Goal: Task Accomplishment & Management: Complete application form

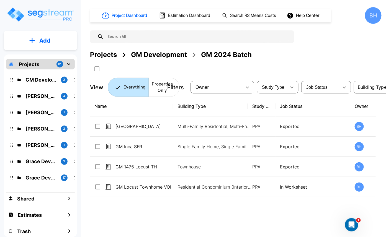
click at [32, 73] on div "GM Development 2 Dharmesh Ahir 4 Tom Patel 2024 1 Bill Metzler 2 Lena Vergara 1…" at bounding box center [40, 128] width 69 height 119
click at [30, 63] on p "Projects" at bounding box center [29, 64] width 20 height 7
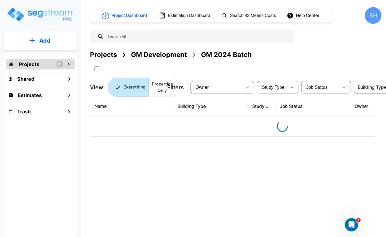
click at [30, 63] on p "Projects" at bounding box center [29, 64] width 20 height 7
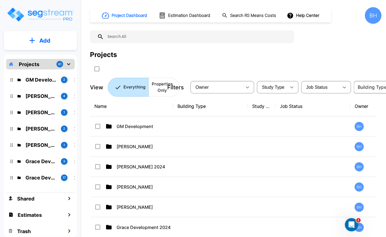
click at [30, 63] on p "Projects" at bounding box center [29, 64] width 20 height 7
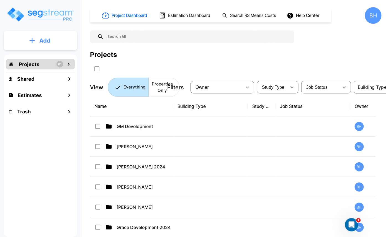
click at [43, 34] on button "Add" at bounding box center [40, 41] width 73 height 16
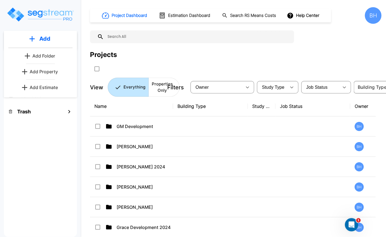
click at [37, 56] on p "Add Folder" at bounding box center [43, 56] width 23 height 7
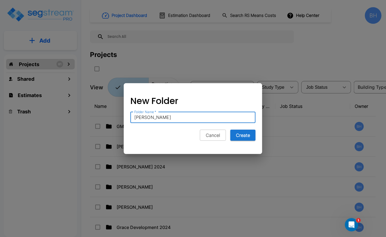
type input "Scott Thomas"
click at [230, 130] on button "Create" at bounding box center [242, 135] width 25 height 11
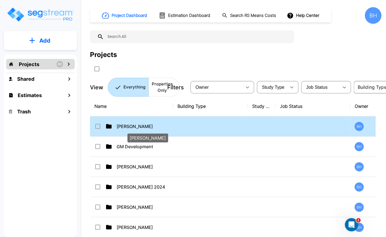
click at [122, 127] on p "[PERSON_NAME]" at bounding box center [144, 126] width 55 height 7
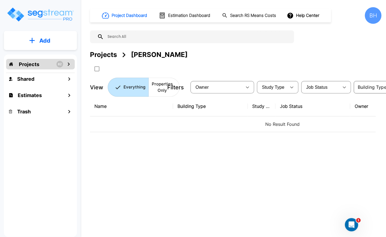
click at [50, 45] on p "Add" at bounding box center [44, 41] width 11 height 8
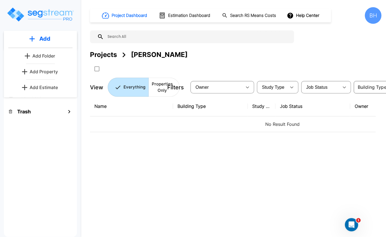
click at [56, 72] on p "Add Property" at bounding box center [44, 71] width 28 height 7
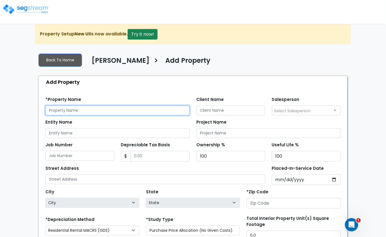
click at [73, 109] on input "text" at bounding box center [117, 111] width 144 height 10
type input "Thomas Bluffdale Townhome"
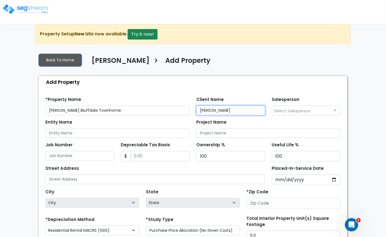
type input "[PERSON_NAME]"
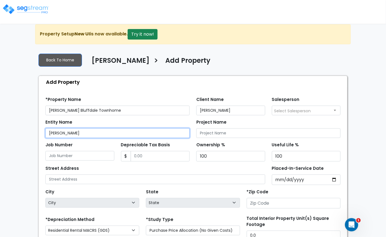
type input "[PERSON_NAME]"
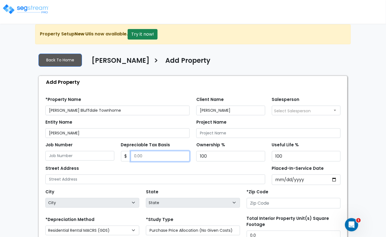
scroll to position [1, 0]
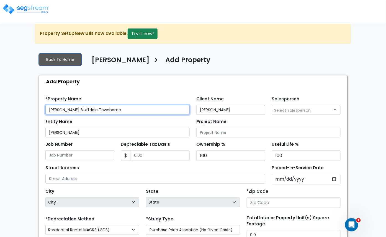
click at [64, 110] on input "Thomas Bluffdale Townhome" at bounding box center [117, 110] width 144 height 10
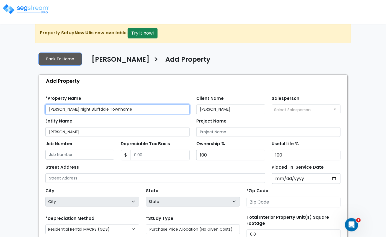
drag, startPoint x: 133, startPoint y: 109, endPoint x: 92, endPoint y: 108, distance: 41.6
click at [92, 108] on input "Thomas Starry Night Bluffdale Townhome" at bounding box center [117, 110] width 144 height 10
type input "Thomas Starry Night TH (UT)"
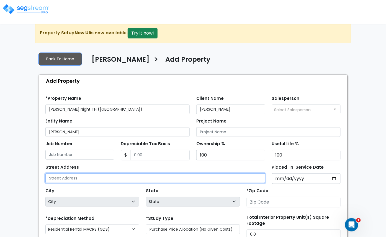
click at [217, 177] on input "text" at bounding box center [155, 179] width 220 height 10
type input "1126 W Starry Night Dr"
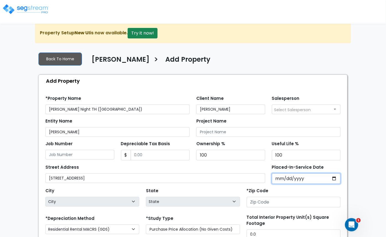
type input "0002-12-20"
select select "2"
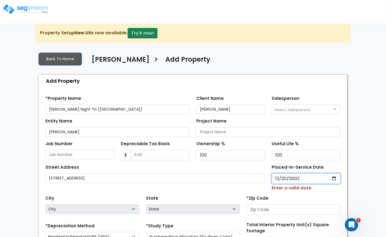
type input "0020-12-20"
select select "20"
type input "0202-12-20"
select select "202"
type input "2024-12-20"
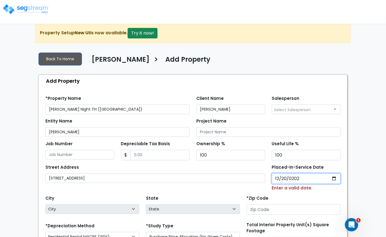
select select "2024"
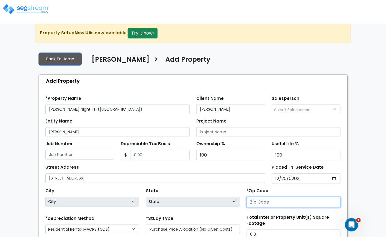
click at [294, 209] on div "*Zip Code" at bounding box center [293, 198] width 101 height 22
type input "840"
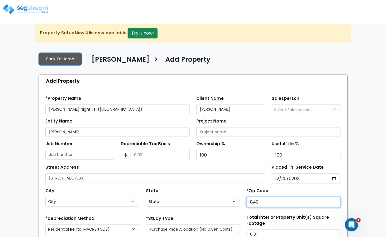
select select "UT"
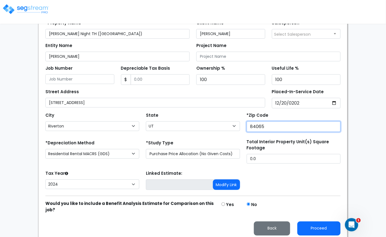
scroll to position [82, 0]
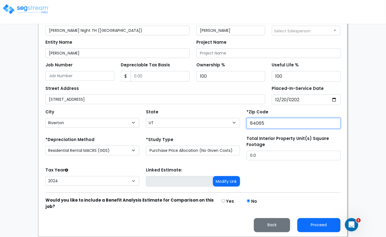
type input "84065"
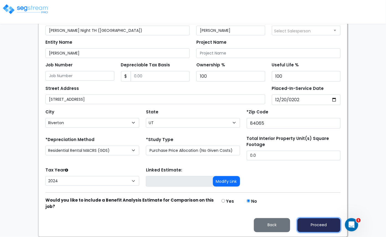
click at [320, 225] on button "Proceed" at bounding box center [318, 225] width 43 height 14
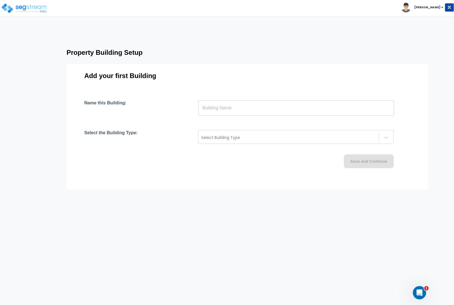
click at [224, 107] on input "text" at bounding box center [295, 108] width 195 height 16
click at [215, 108] on input "text" at bounding box center [295, 108] width 195 height 16
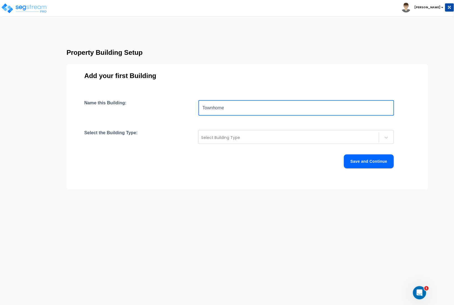
type input "Townhome"
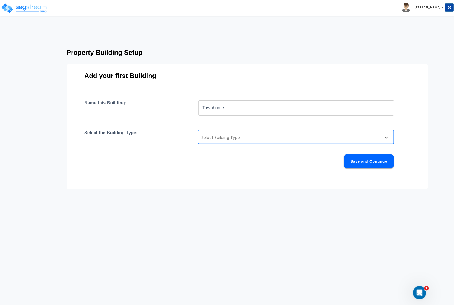
click at [219, 136] on div at bounding box center [288, 137] width 175 height 7
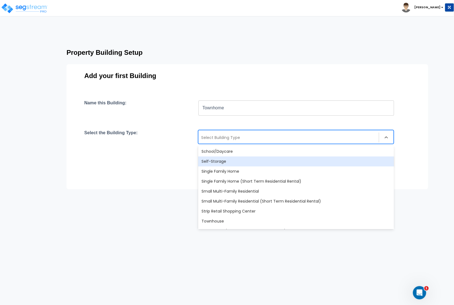
scroll to position [477, 0]
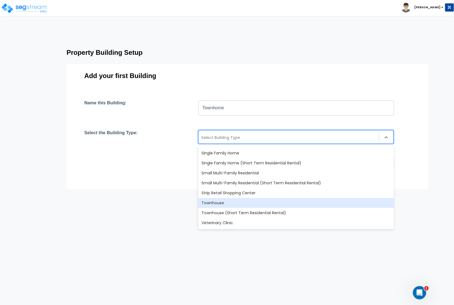
click at [220, 204] on div "Townhouse" at bounding box center [295, 203] width 195 height 10
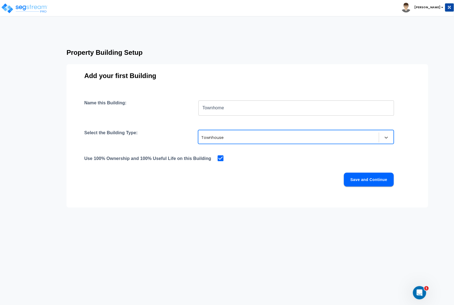
click at [372, 180] on button "Save and Continue" at bounding box center [369, 180] width 50 height 14
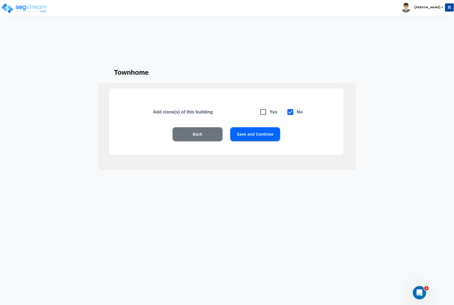
click at [258, 137] on button "Save and Continue" at bounding box center [255, 134] width 50 height 14
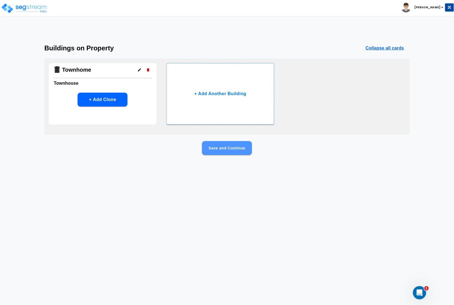
click at [230, 154] on button "Save and Continue" at bounding box center [227, 148] width 50 height 14
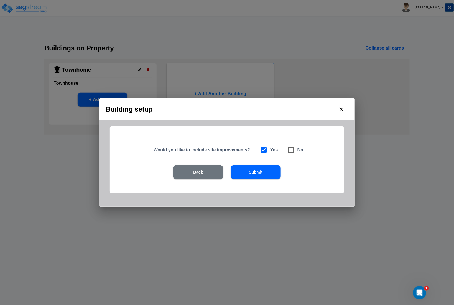
click at [255, 173] on button "Submit" at bounding box center [256, 172] width 50 height 14
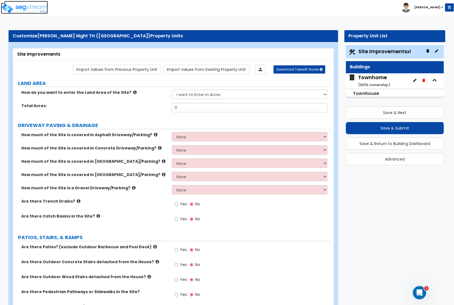
click at [19, 8] on img at bounding box center [24, 8] width 47 height 11
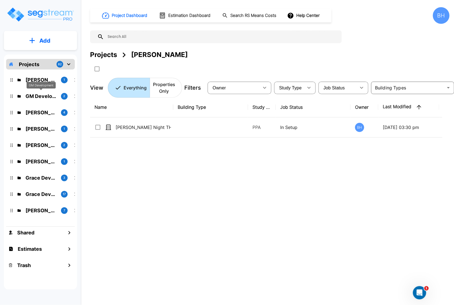
click at [38, 96] on p "GM Development" at bounding box center [40, 95] width 31 height 7
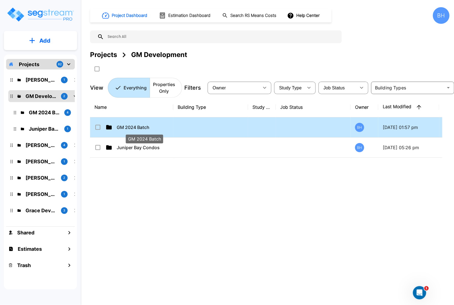
click at [131, 125] on p "GM 2024 Batch" at bounding box center [144, 127] width 55 height 7
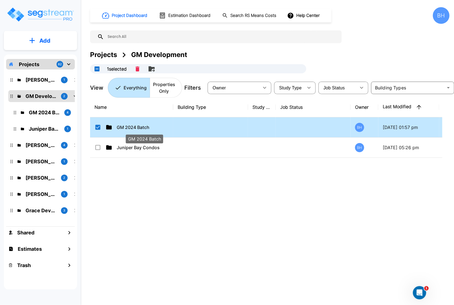
click at [131, 125] on p "GM 2024 Batch" at bounding box center [144, 127] width 55 height 7
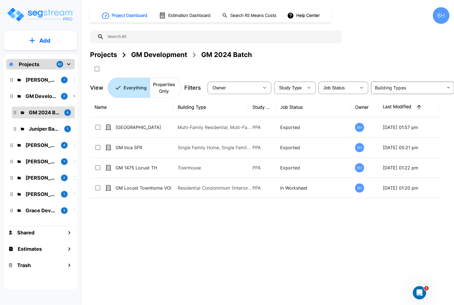
click at [41, 34] on button "Add" at bounding box center [40, 41] width 73 height 16
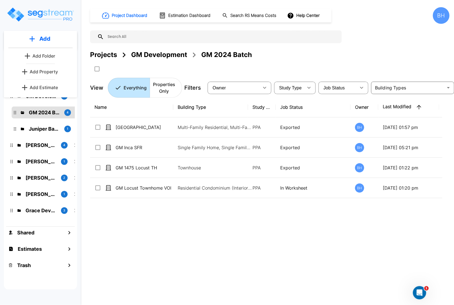
click at [45, 72] on p "Add Property" at bounding box center [44, 71] width 28 height 7
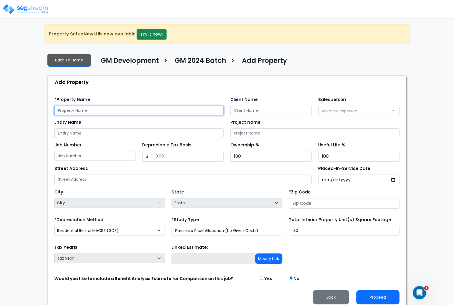
click at [89, 107] on input "text" at bounding box center [138, 111] width 169 height 10
type input "[GEOGRAPHIC_DATA]"
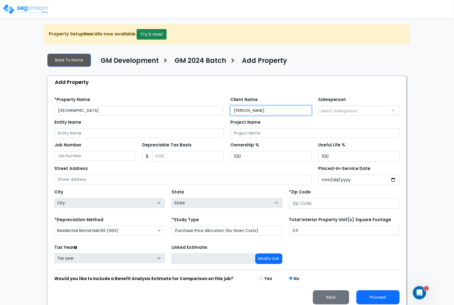
type input "[PERSON_NAME]"
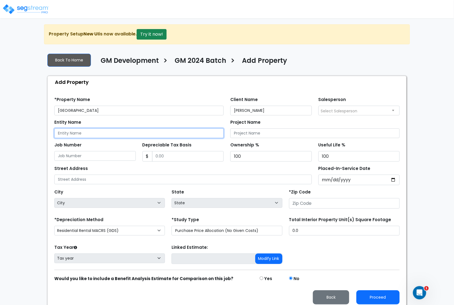
scroll to position [0, 0]
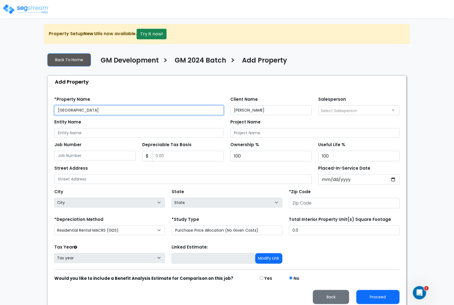
drag, startPoint x: 92, startPoint y: 110, endPoint x: 67, endPoint y: 109, distance: 24.4
click at [67, 109] on input "[GEOGRAPHIC_DATA]" at bounding box center [138, 110] width 169 height 10
click at [116, 111] on input "GM Lostfork Basecamp" at bounding box center [138, 110] width 169 height 10
type input "GM Lostfork Basecamp (CO)"
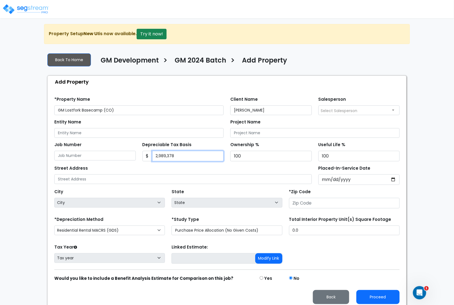
type input "2,989,378"
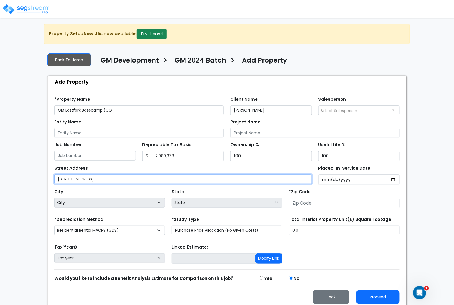
type input "[STREET_ADDRESS]"
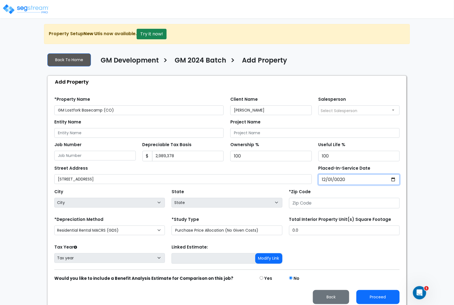
type input "0202-12-01"
select select "202"
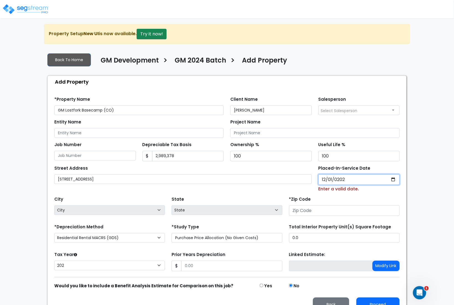
type input "[DATE]"
select select "2024"
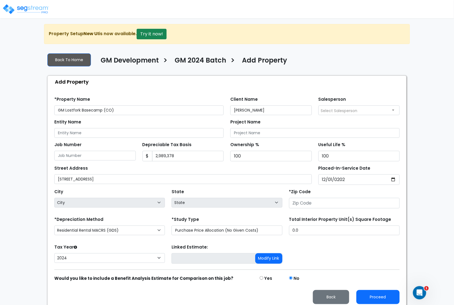
click at [117, 235] on div "Residential Rental MACRS (GDS) Commercial MACRS (GDS) Commercial MACRS (GDS) QIP" at bounding box center [109, 231] width 110 height 10
click at [107, 235] on select "Residential Rental MACRS (GDS) Commercial MACRS (GDS) Commercial MACRS (GDS) QIP" at bounding box center [109, 231] width 110 height 10
select select "CM(_35"
click at [317, 234] on input "0.0" at bounding box center [344, 231] width 110 height 10
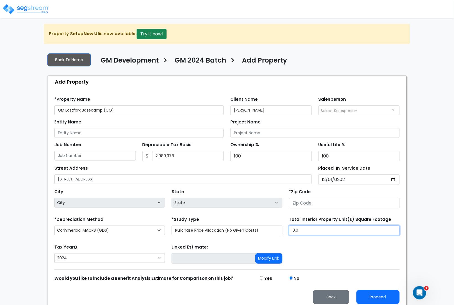
scroll to position [6, 0]
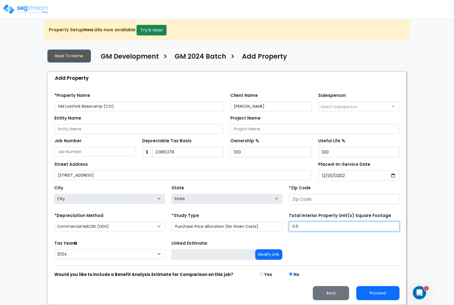
click at [307, 225] on input "0.0" at bounding box center [344, 227] width 110 height 10
click at [340, 254] on div "Tax Year Please Enter The Placed In Service Date First. 2026 2025 2024 Prior Ye…" at bounding box center [227, 250] width 352 height 22
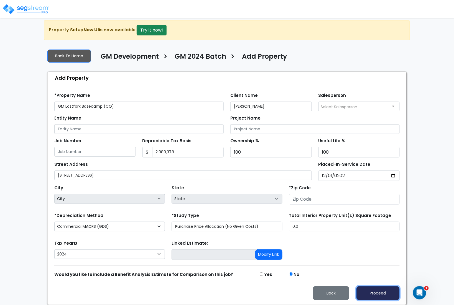
click at [381, 295] on button "Proceed" at bounding box center [377, 293] width 43 height 14
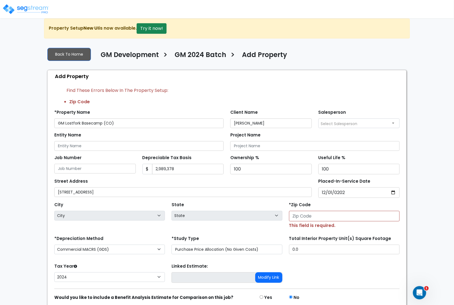
scroll to position [30, 0]
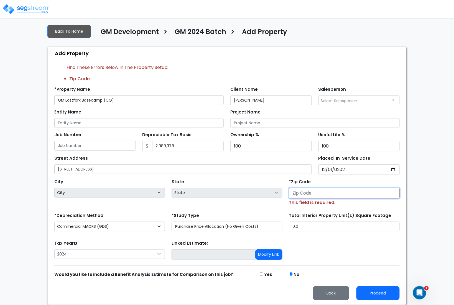
click at [306, 191] on input "number" at bounding box center [344, 193] width 110 height 11
type input "80"
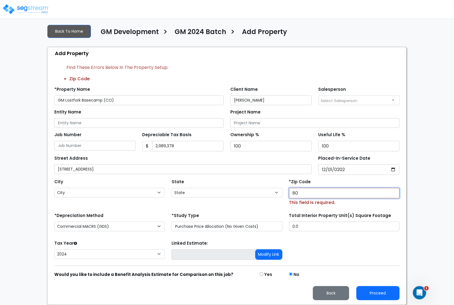
select select "CO"
type input "80448"
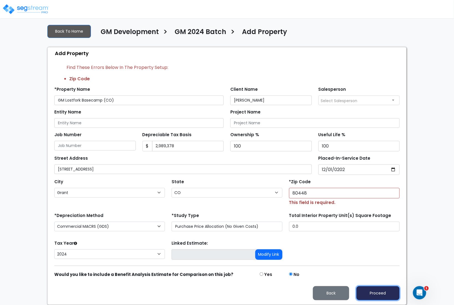
click at [377, 292] on button "Proceed" at bounding box center [377, 293] width 43 height 14
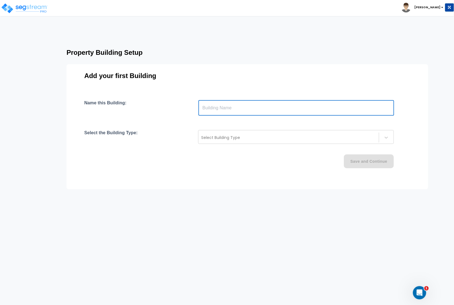
click at [229, 111] on input "text" at bounding box center [295, 108] width 195 height 16
type input "Lodge"
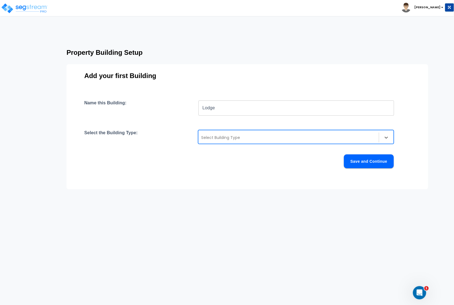
click at [223, 137] on div at bounding box center [288, 137] width 175 height 7
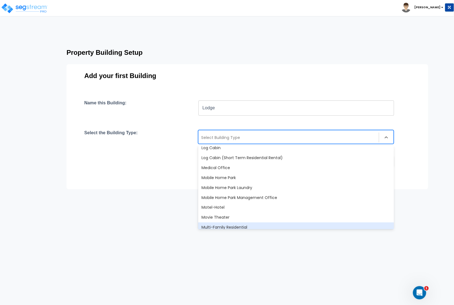
scroll to position [282, 0]
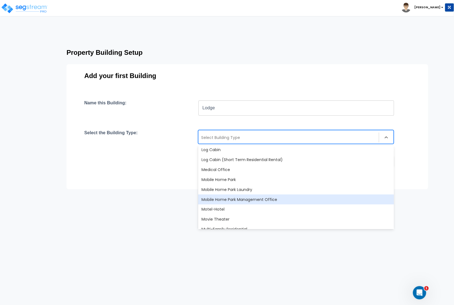
click at [238, 200] on div "Mobile Home Park Management Office" at bounding box center [295, 200] width 195 height 10
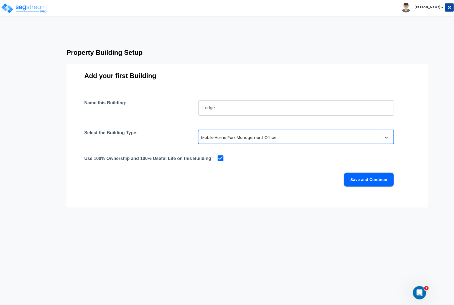
click at [375, 179] on button "Save and Continue" at bounding box center [369, 180] width 50 height 14
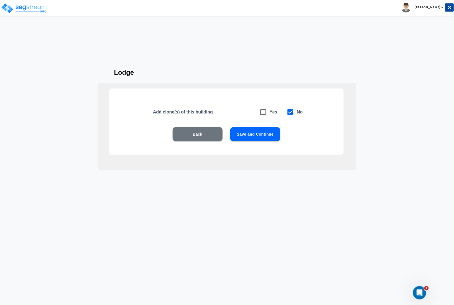
click at [252, 136] on button "Save and Continue" at bounding box center [255, 134] width 50 height 14
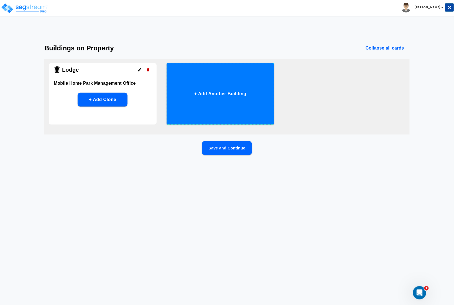
click at [199, 94] on button "+ Add Another Building" at bounding box center [220, 93] width 108 height 61
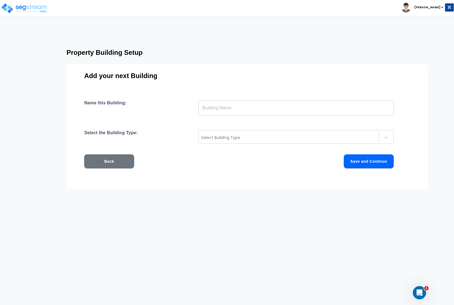
click at [205, 108] on input "text" at bounding box center [295, 108] width 195 height 16
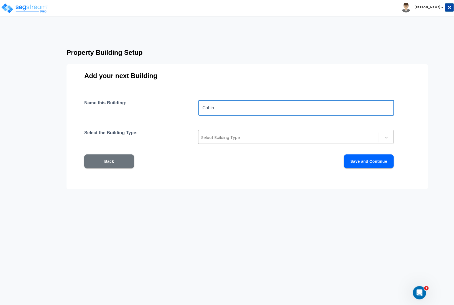
type input "Cabin"
click at [217, 139] on div at bounding box center [288, 137] width 175 height 7
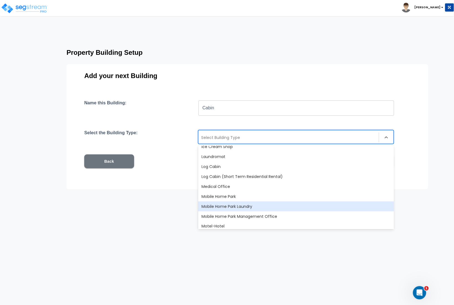
scroll to position [262, 0]
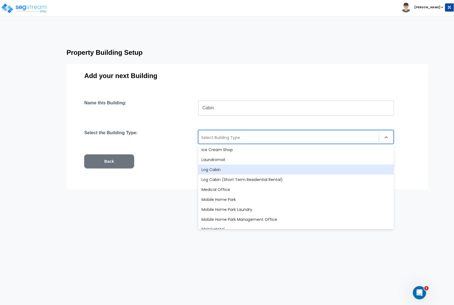
drag, startPoint x: 214, startPoint y: 171, endPoint x: 285, endPoint y: 176, distance: 71.6
click at [214, 170] on div "Log Cabin" at bounding box center [295, 170] width 195 height 10
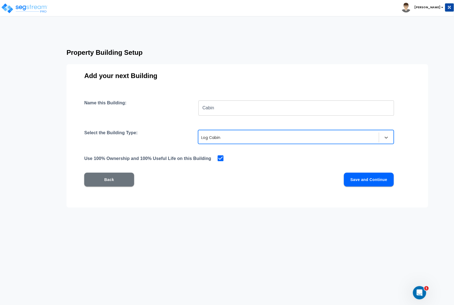
click at [370, 181] on button "Save and Continue" at bounding box center [369, 180] width 50 height 14
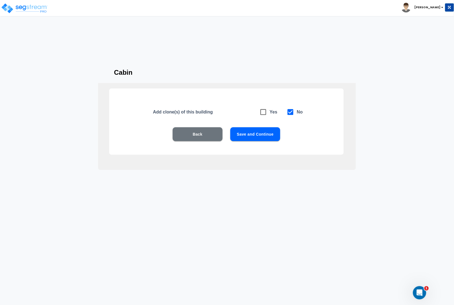
click at [261, 111] on input "checkbox" at bounding box center [260, 109] width 6 height 5
checkbox input "true"
checkbox input "false"
click at [289, 113] on icon at bounding box center [290, 112] width 8 height 8
checkbox input "false"
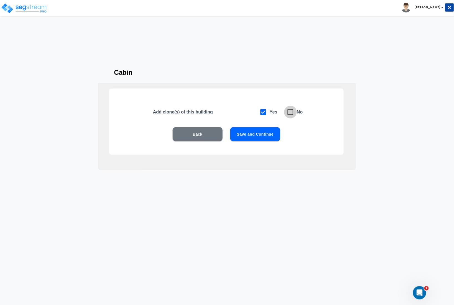
checkbox input "true"
click at [255, 112] on div "Add clone(s) of this building Yes No" at bounding box center [252, 112] width 199 height 13
click at [260, 111] on input "checkbox" at bounding box center [260, 109] width 6 height 5
checkbox input "true"
checkbox input "false"
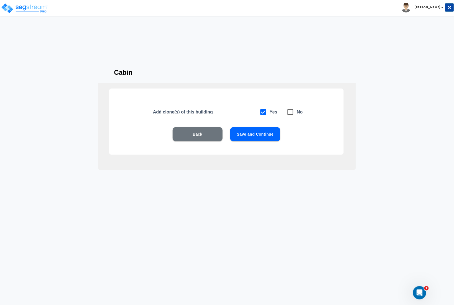
click at [256, 134] on button "Save and Continue" at bounding box center [255, 134] width 50 height 14
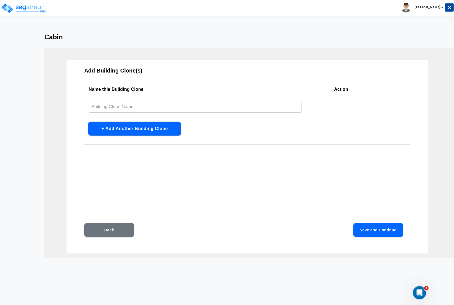
drag, startPoint x: 110, startPoint y: 229, endPoint x: 131, endPoint y: 216, distance: 24.7
click at [110, 229] on button "Back" at bounding box center [109, 230] width 50 height 14
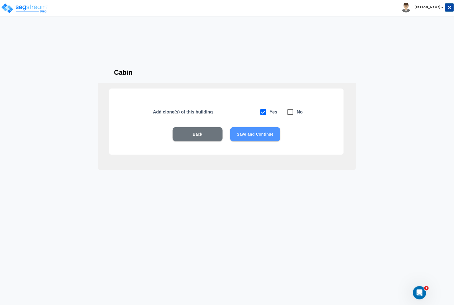
click at [266, 135] on button "Save and Continue" at bounding box center [255, 134] width 50 height 14
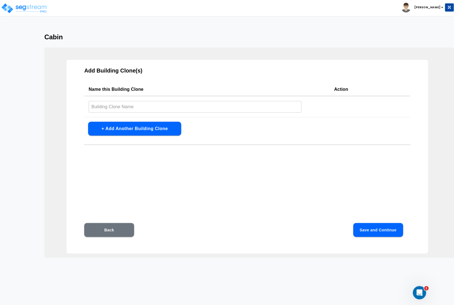
drag, startPoint x: 109, startPoint y: 234, endPoint x: 120, endPoint y: 223, distance: 15.9
click at [111, 231] on button "Back" at bounding box center [109, 230] width 50 height 14
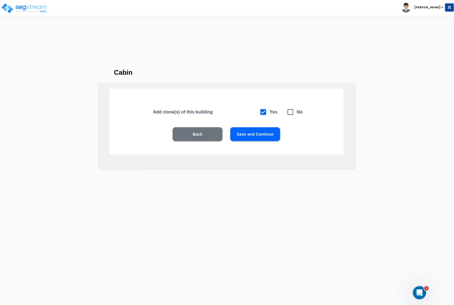
click at [291, 112] on icon at bounding box center [290, 112] width 8 height 8
checkbox input "false"
checkbox input "true"
drag, startPoint x: 251, startPoint y: 133, endPoint x: 257, endPoint y: 134, distance: 5.6
click at [251, 133] on button "Save and Continue" at bounding box center [255, 134] width 50 height 14
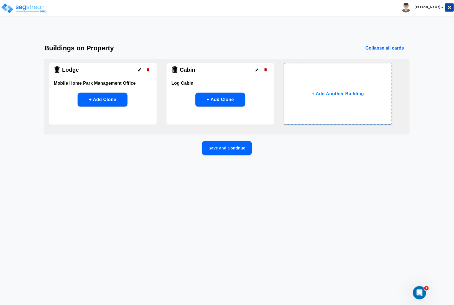
click at [258, 69] on icon "button" at bounding box center [257, 70] width 4 height 4
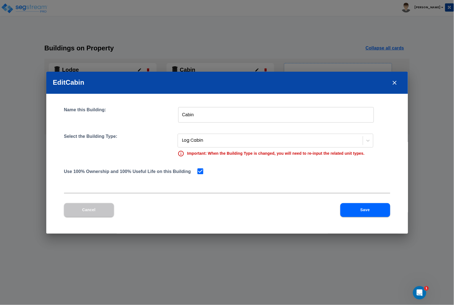
click at [364, 210] on button "Save" at bounding box center [365, 210] width 50 height 14
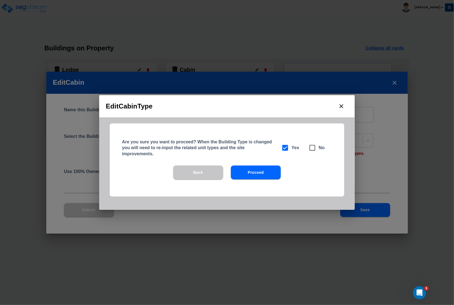
drag, startPoint x: 253, startPoint y: 176, endPoint x: 290, endPoint y: 169, distance: 37.1
click at [253, 176] on button "Proceed" at bounding box center [256, 173] width 50 height 14
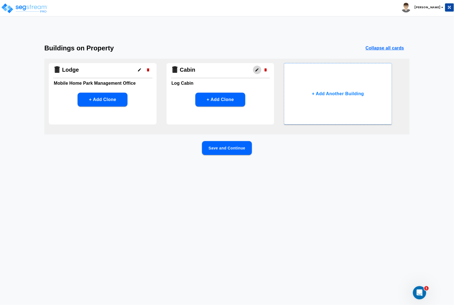
click at [257, 71] on icon "button" at bounding box center [257, 70] width 4 height 4
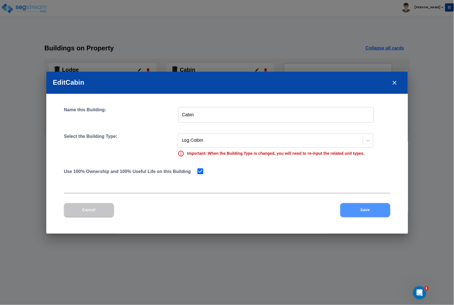
click at [357, 212] on button "Save" at bounding box center [365, 210] width 50 height 14
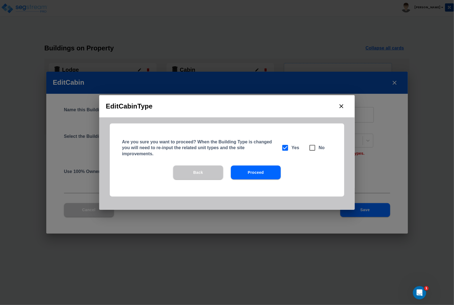
drag, startPoint x: 251, startPoint y: 175, endPoint x: 259, endPoint y: 173, distance: 8.2
click at [252, 175] on button "Proceed" at bounding box center [256, 173] width 50 height 14
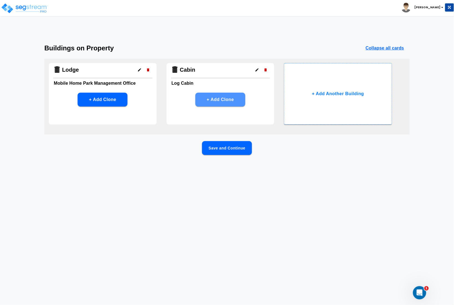
click at [220, 97] on button "+ Add Clone" at bounding box center [220, 100] width 50 height 14
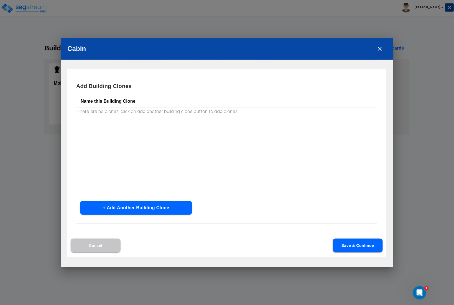
click at [94, 100] on th "Name this Building Clone" at bounding box center [226, 101] width 301 height 13
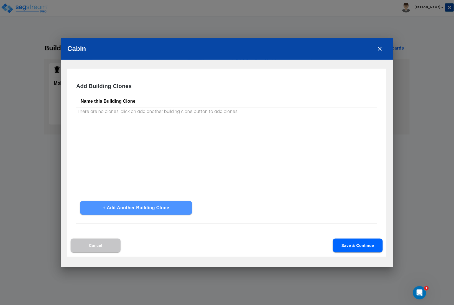
click at [128, 208] on button "+ Add Another Building Clone" at bounding box center [136, 208] width 112 height 14
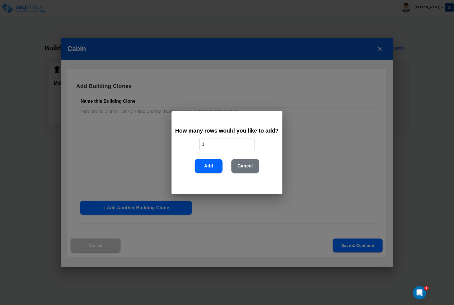
click at [206, 145] on input "1" at bounding box center [226, 144] width 55 height 12
type input "8"
drag, startPoint x: 207, startPoint y: 166, endPoint x: 211, endPoint y: 167, distance: 4.0
click at [207, 166] on button "Add" at bounding box center [209, 166] width 28 height 14
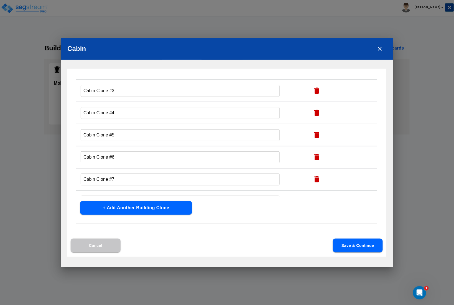
scroll to position [87, 0]
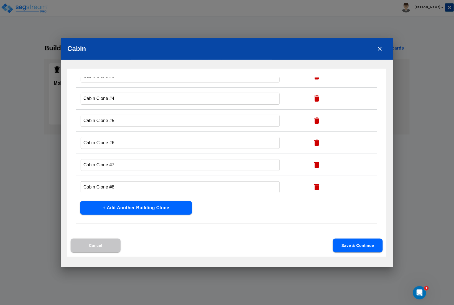
drag, startPoint x: 357, startPoint y: 248, endPoint x: 326, endPoint y: 241, distance: 32.6
click at [357, 248] on button "Save & Continue" at bounding box center [358, 246] width 50 height 14
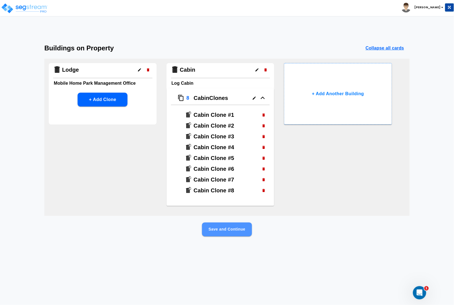
click at [237, 229] on button "Save and Continue" at bounding box center [227, 230] width 50 height 14
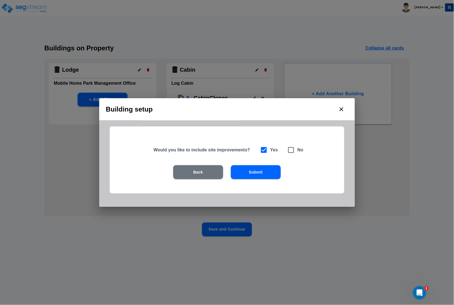
click at [260, 176] on button "Submit" at bounding box center [256, 172] width 50 height 14
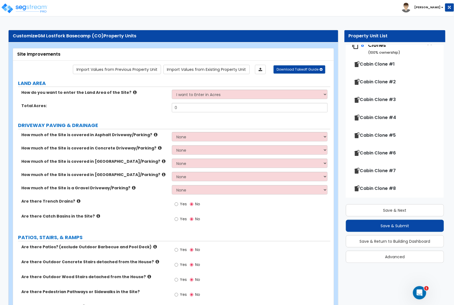
scroll to position [93, 0]
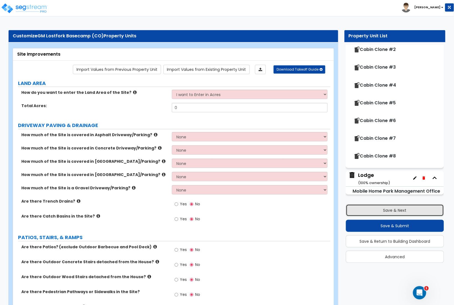
click at [382, 213] on button "Save & Next" at bounding box center [395, 210] width 98 height 12
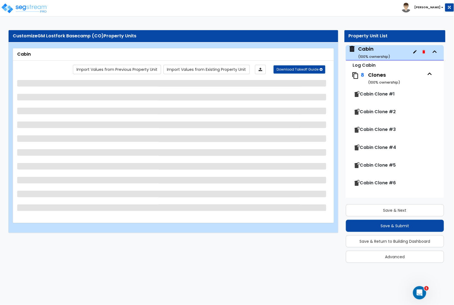
scroll to position [0, 0]
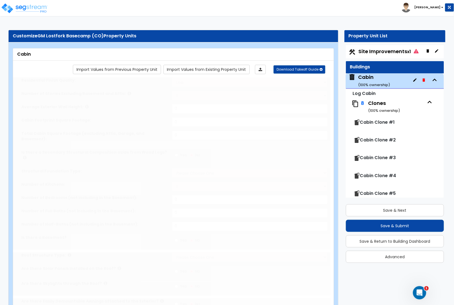
type input "1"
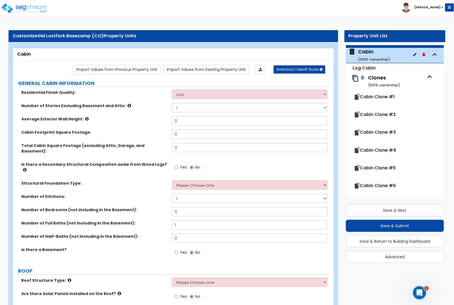
scroll to position [93, 0]
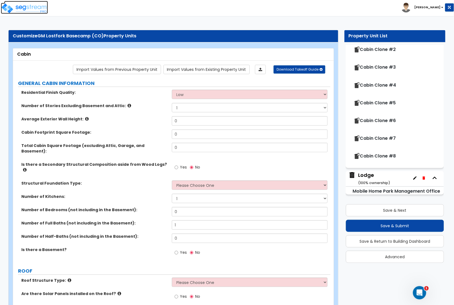
click at [40, 10] on img at bounding box center [24, 8] width 47 height 11
